Goal: Task Accomplishment & Management: Manage account settings

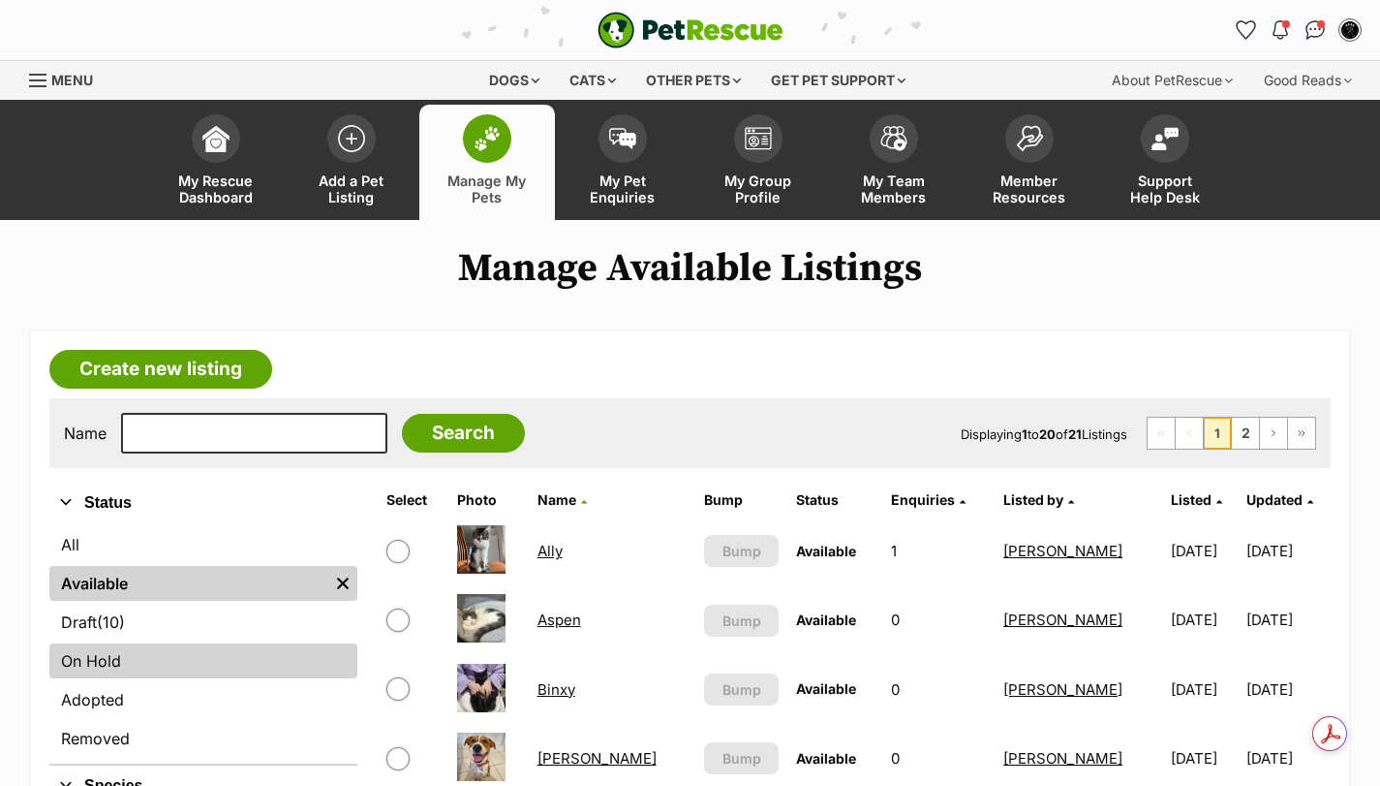
click at [103, 663] on link "On Hold" at bounding box center [203, 660] width 308 height 35
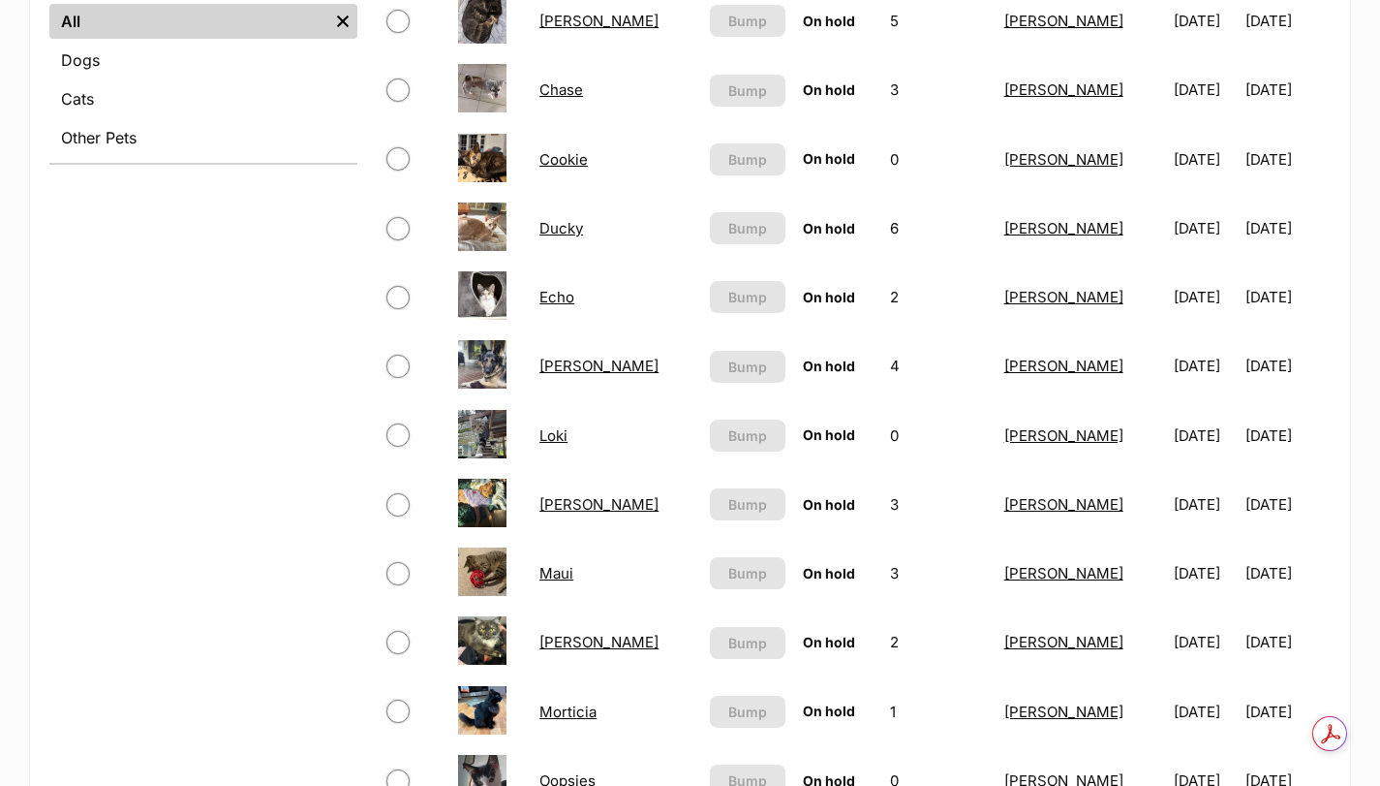
scroll to position [807, 0]
click at [566, 568] on link "Maui" at bounding box center [557, 572] width 34 height 18
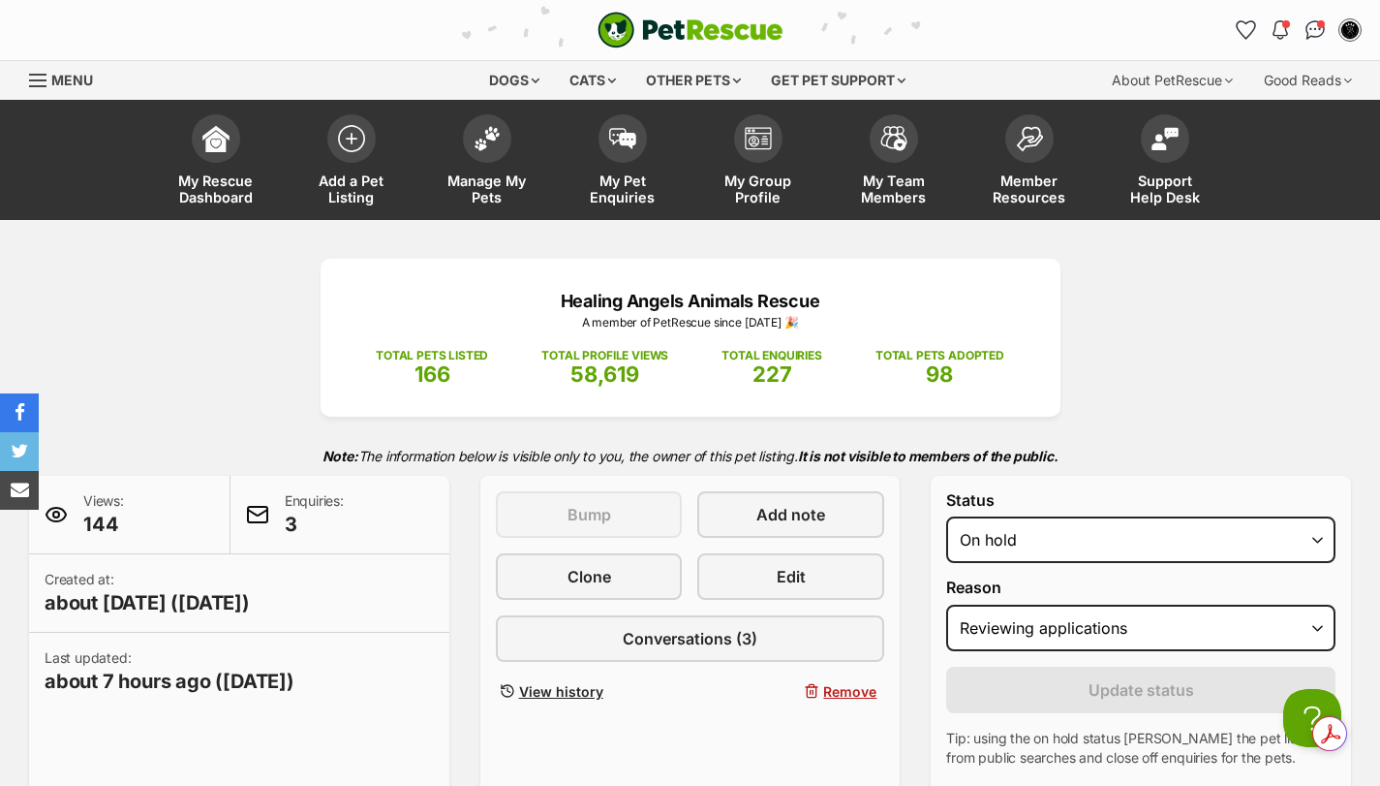
click at [946, 516] on select "Draft - not available as listing has enquires Available On hold Adopted" at bounding box center [1140, 539] width 389 height 46
drag, startPoint x: 1001, startPoint y: 601, endPoint x: 1000, endPoint y: 632, distance: 31.0
click at [1000, 631] on div "Reason Please select a reason Medical reasons Reviewing applications Adoption p…" at bounding box center [1140, 614] width 389 height 72
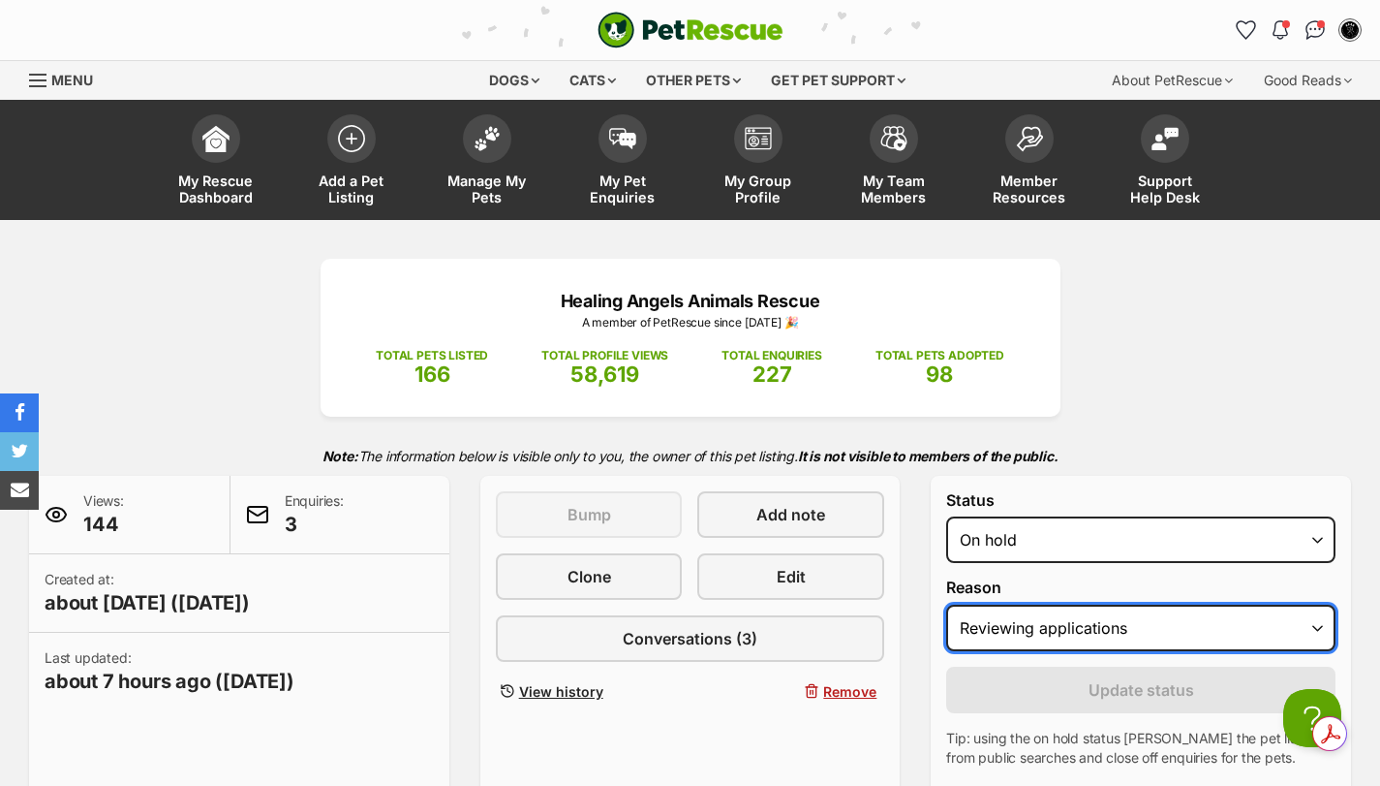
click at [1000, 632] on select "Please select a reason Medical reasons Reviewing applications Adoption pending …" at bounding box center [1140, 627] width 389 height 46
select select "adoption_pending"
click at [946, 604] on select "Please select a reason Medical reasons Reviewing applications Adoption pending …" at bounding box center [1140, 627] width 389 height 46
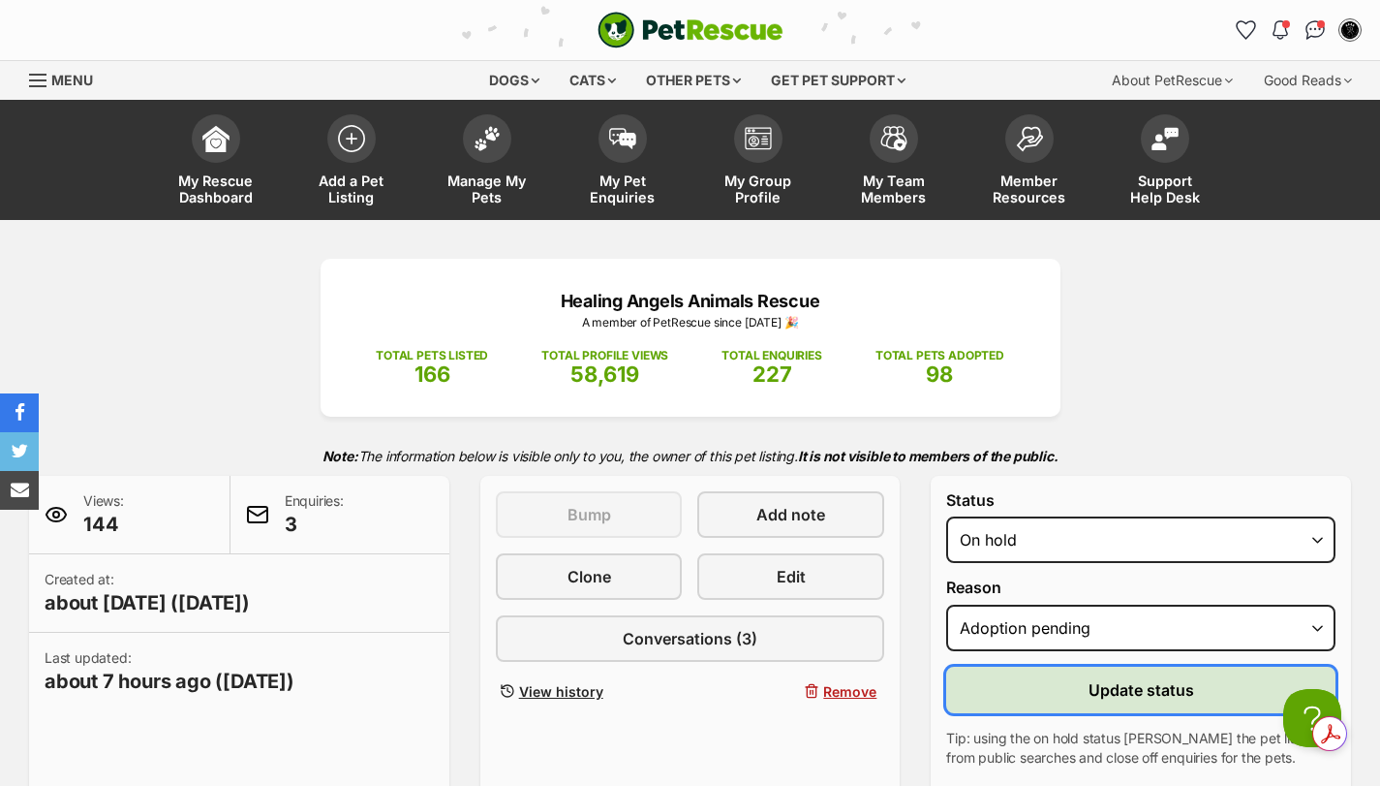
click at [1038, 679] on button "Update status" at bounding box center [1140, 689] width 389 height 46
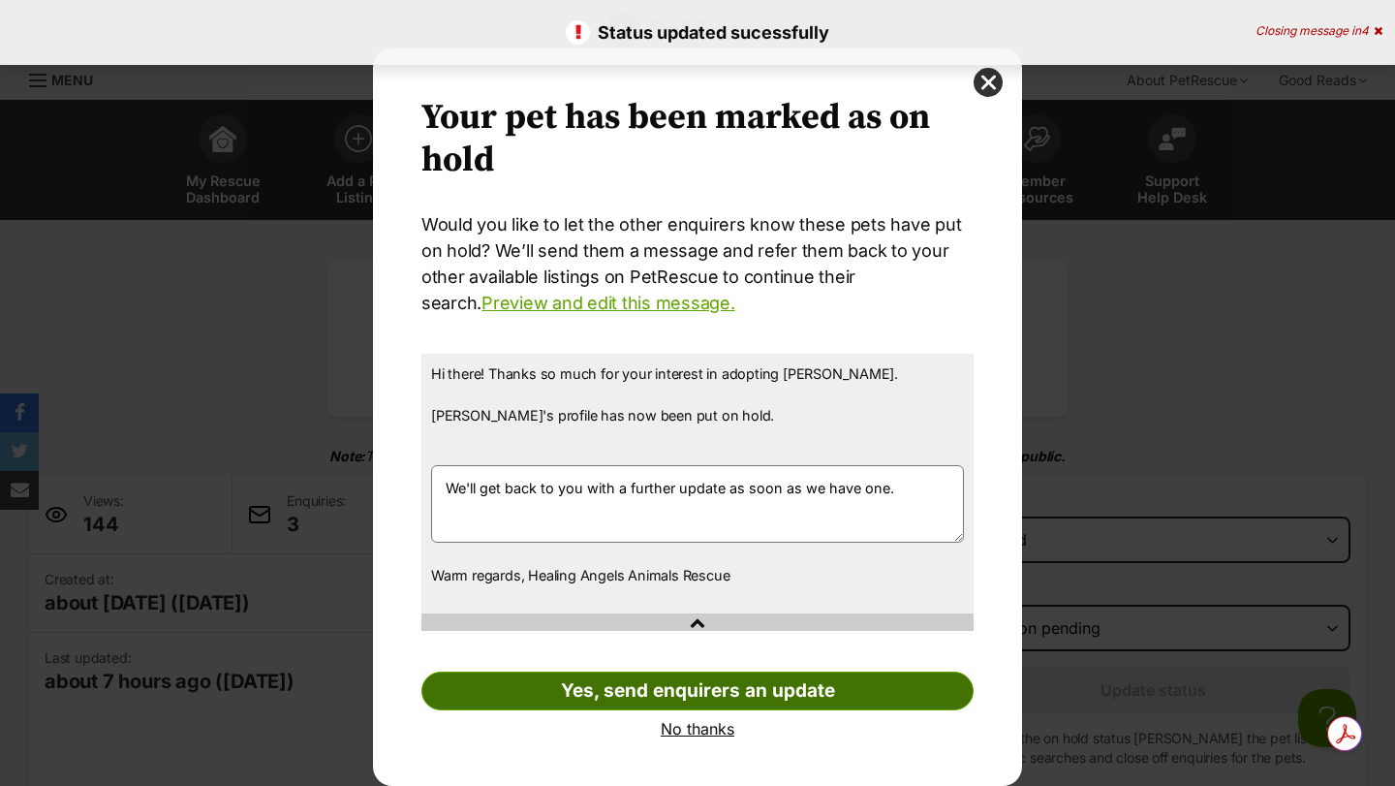
click at [609, 684] on link "Yes, send enquirers an update" at bounding box center [697, 690] width 552 height 39
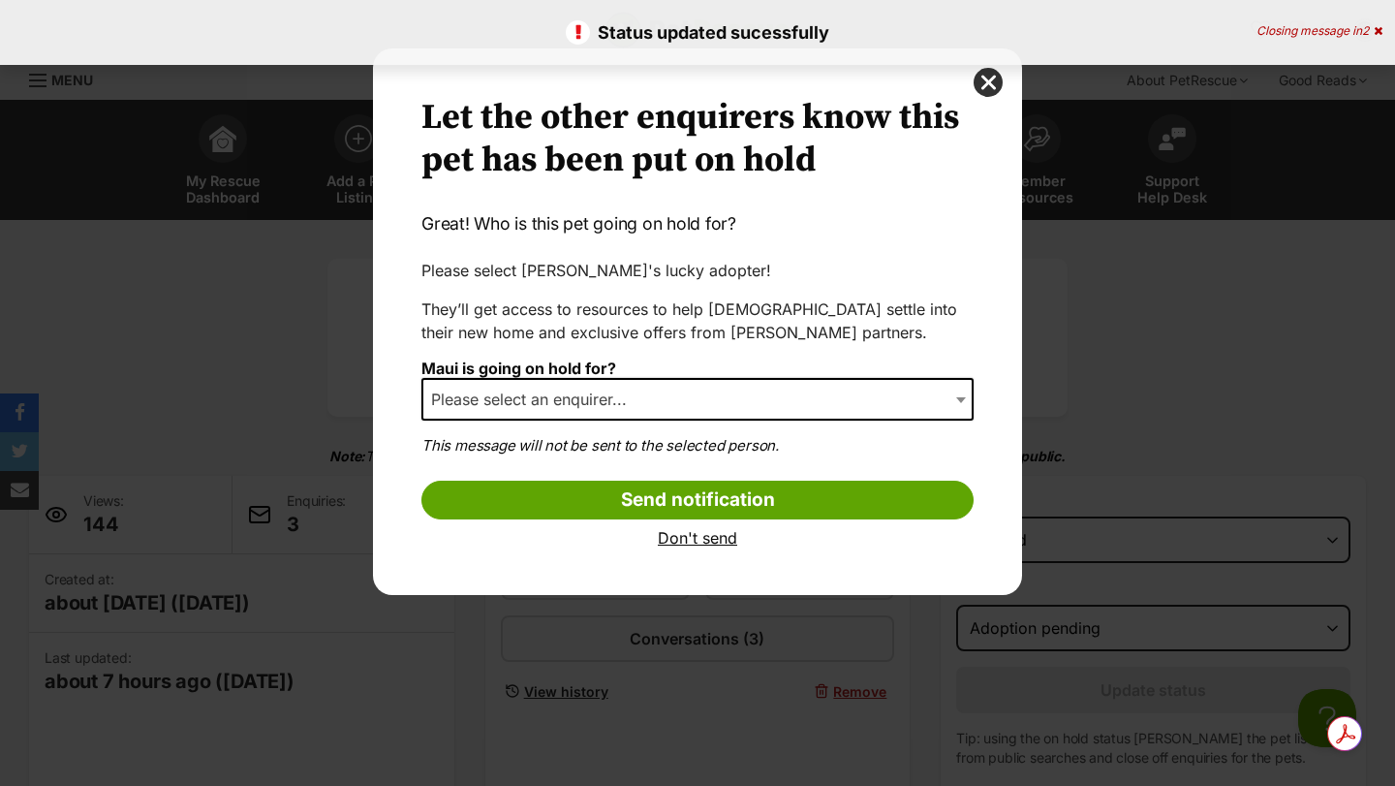
click at [479, 397] on span "Please select an enquirer..." at bounding box center [534, 399] width 223 height 27
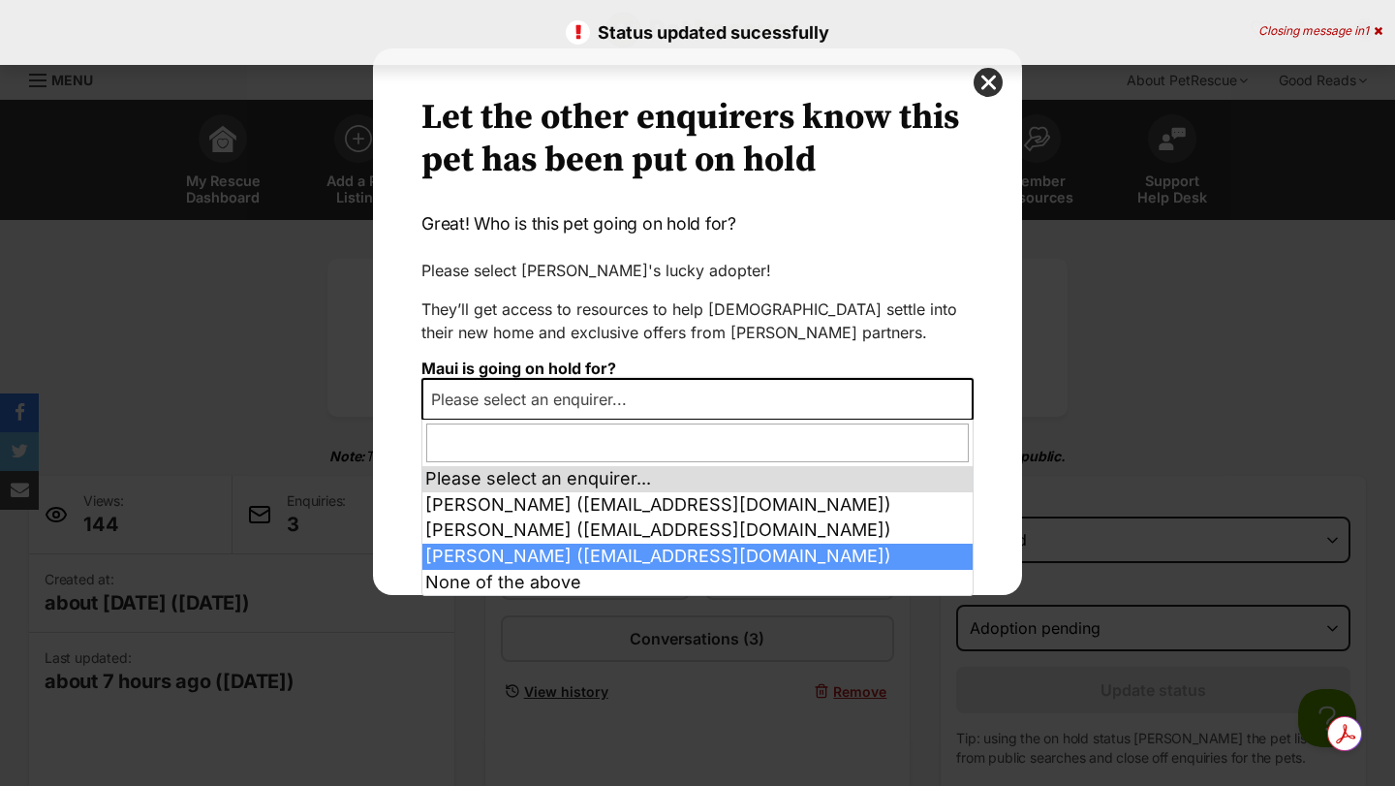
select select "2017711"
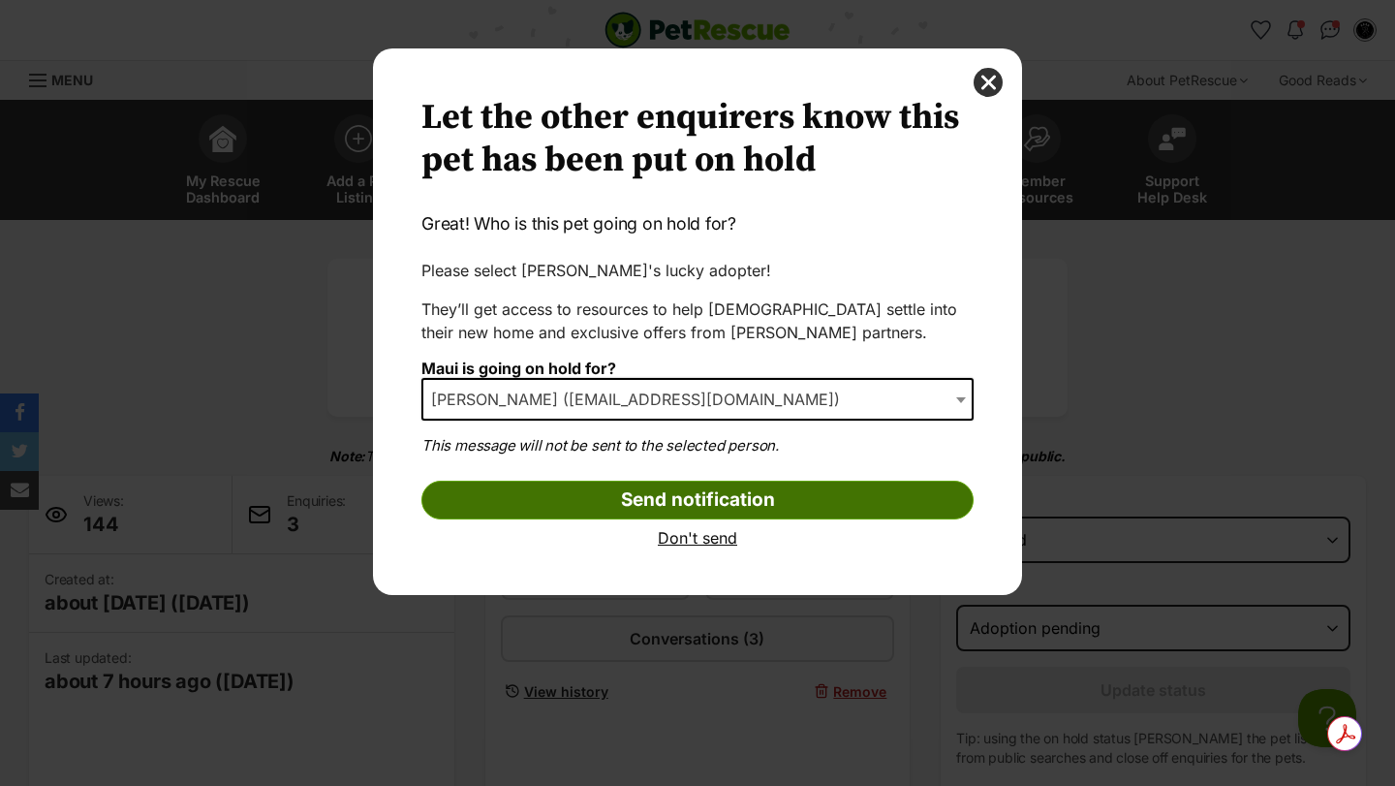
click at [535, 504] on input "Send notification" at bounding box center [697, 499] width 552 height 39
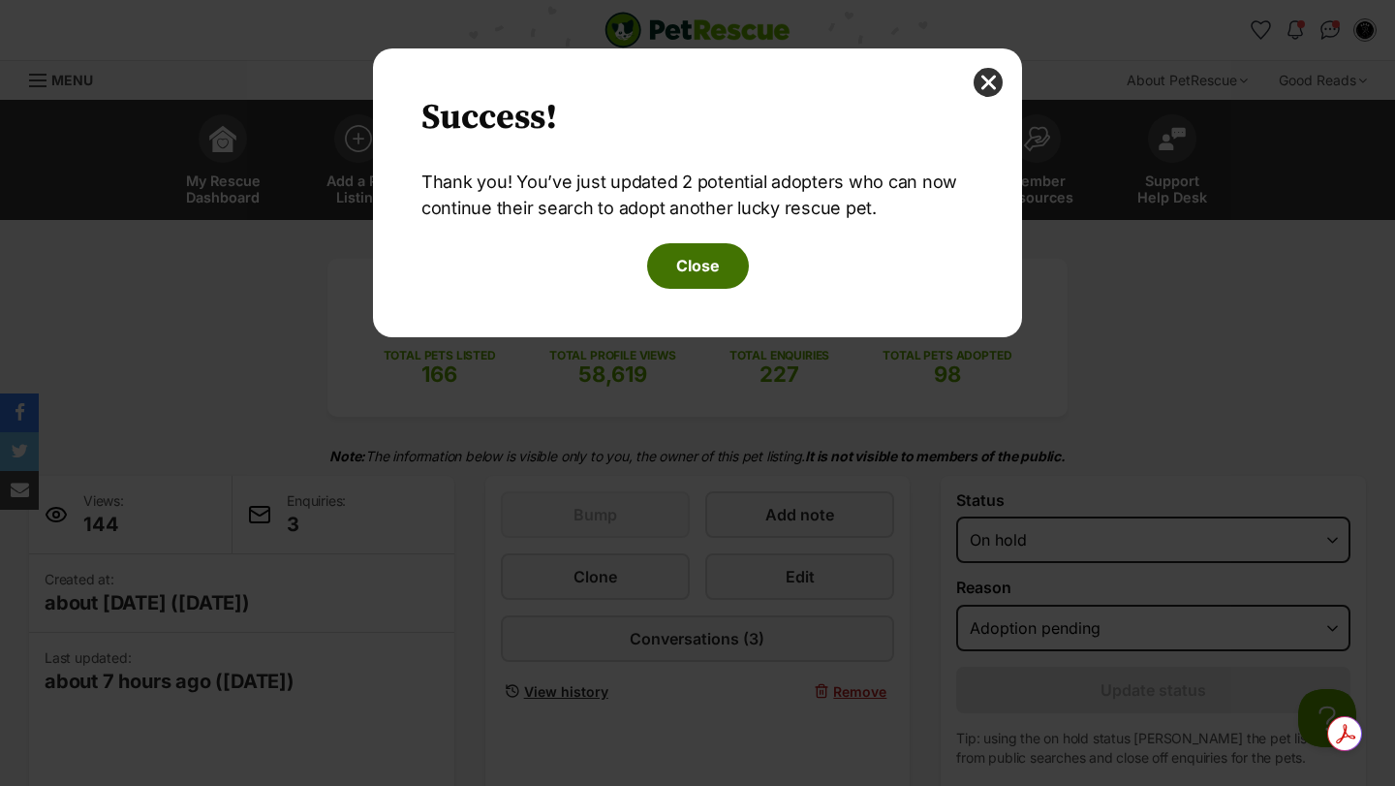
click at [702, 263] on button "Close" at bounding box center [698, 265] width 102 height 45
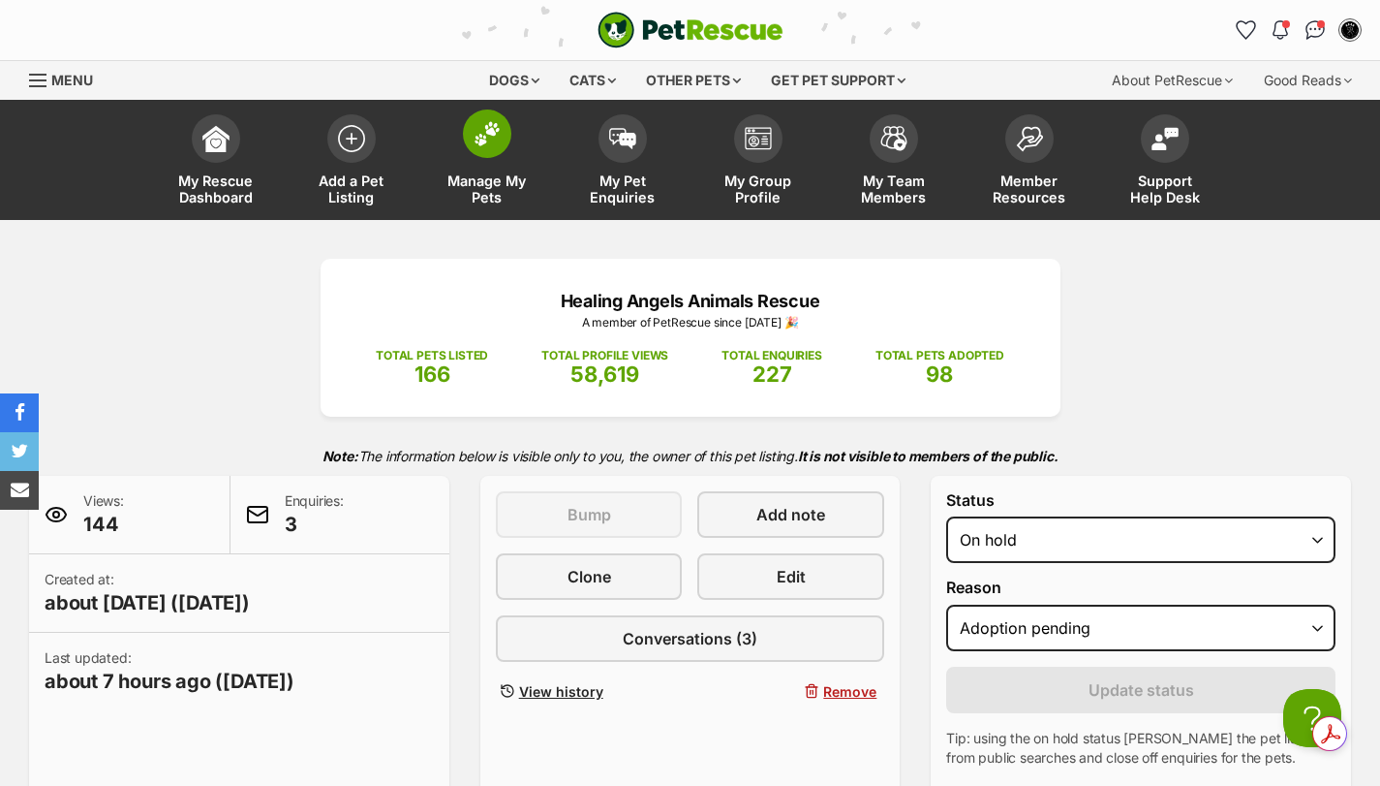
click at [480, 131] on img at bounding box center [487, 133] width 27 height 25
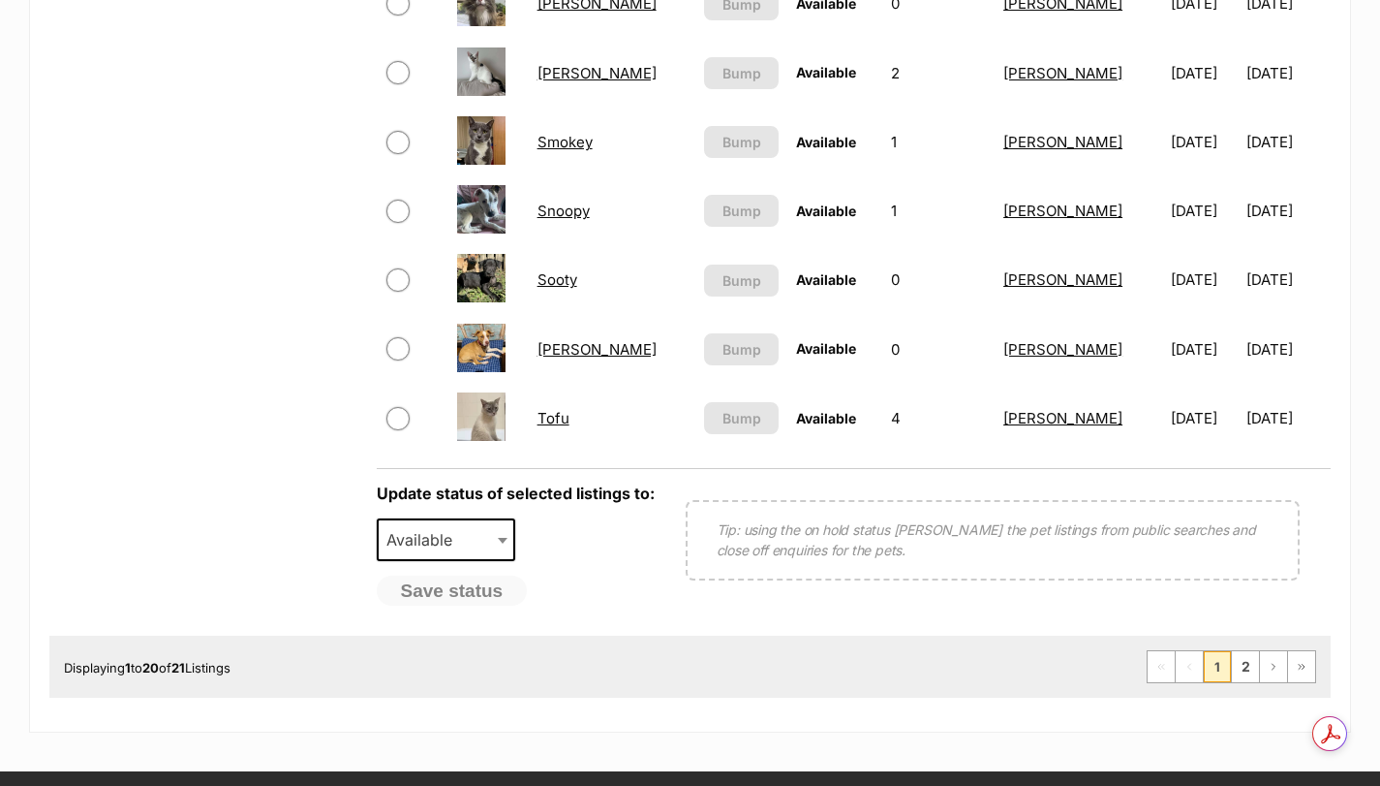
scroll to position [1485, 0]
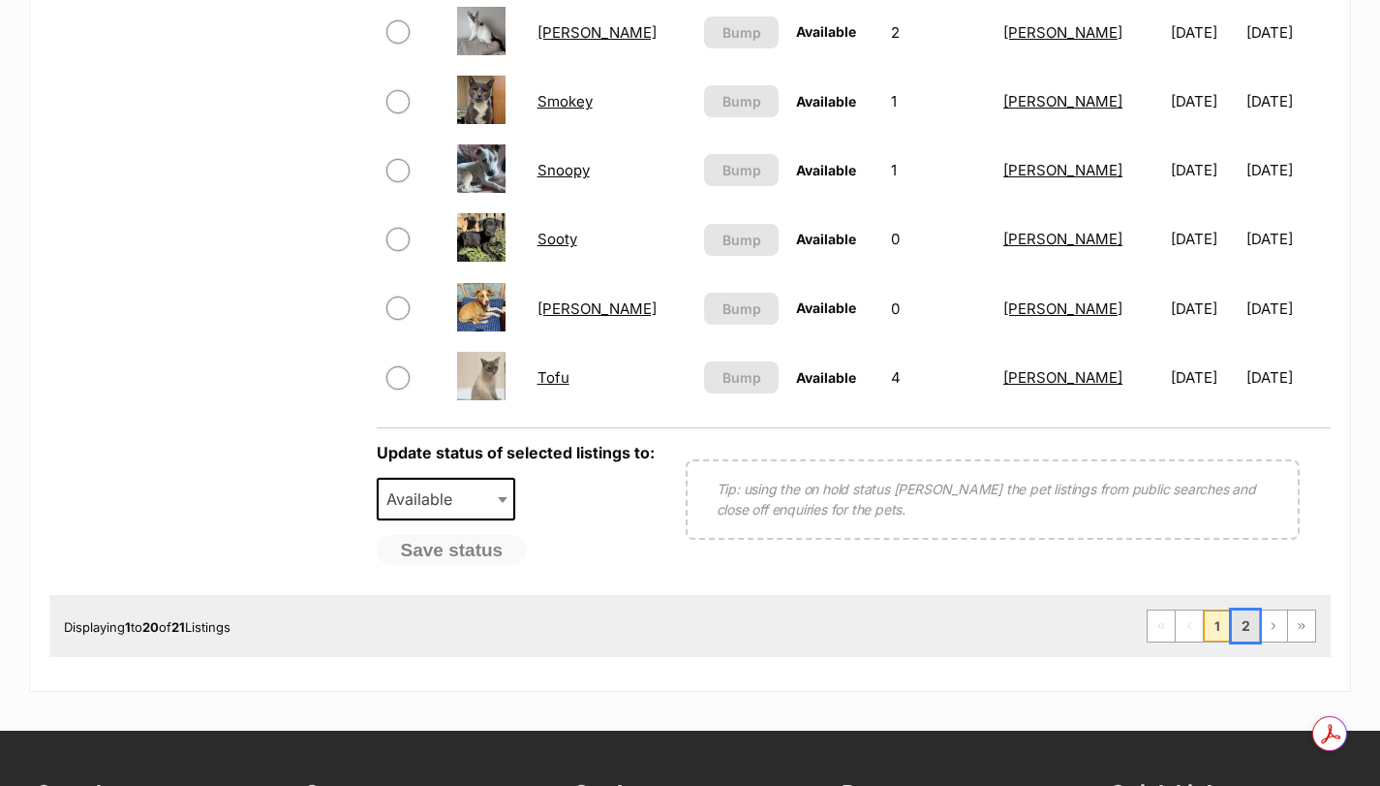
click at [1252, 636] on link "2" at bounding box center [1245, 625] width 27 height 31
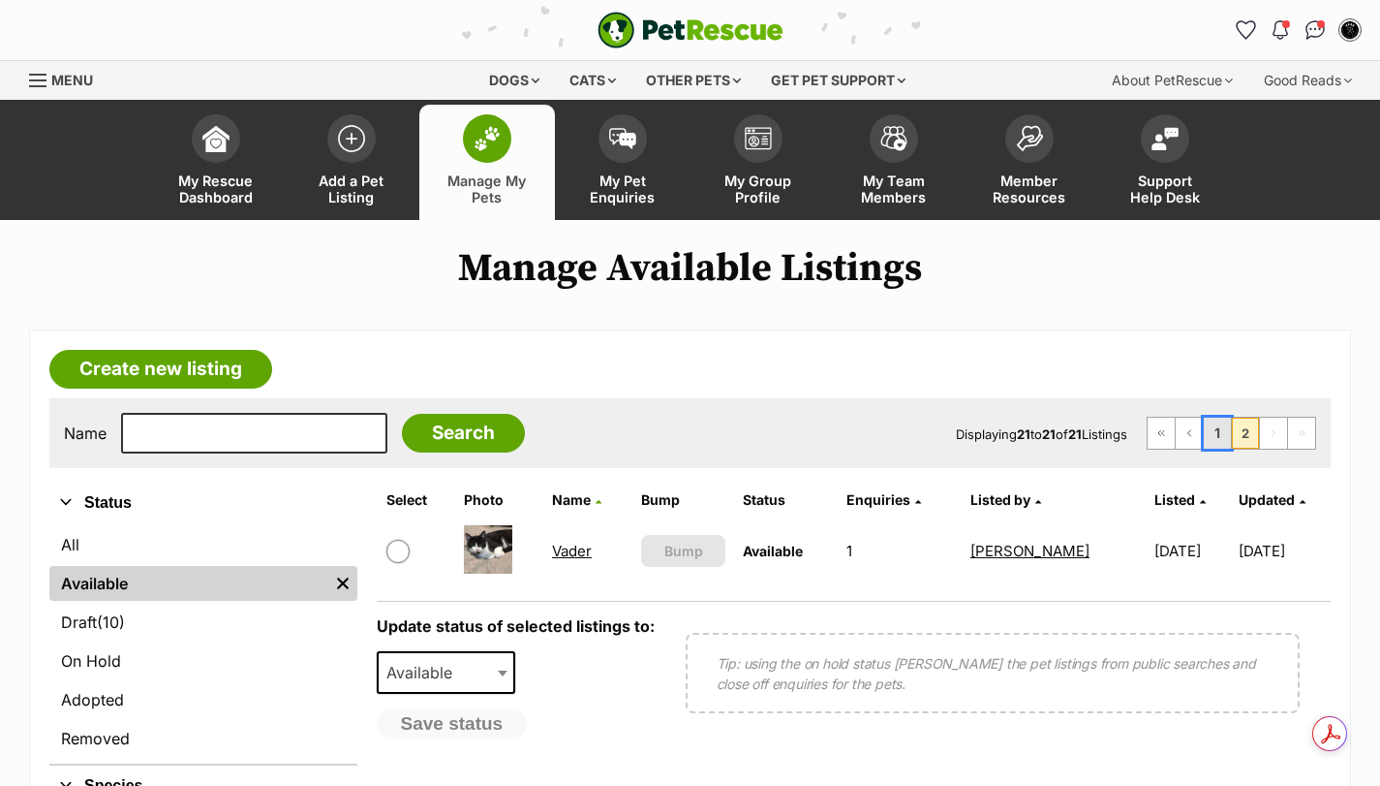
click at [1226, 434] on link "1" at bounding box center [1217, 432] width 27 height 31
